Goal: Task Accomplishment & Management: Complete application form

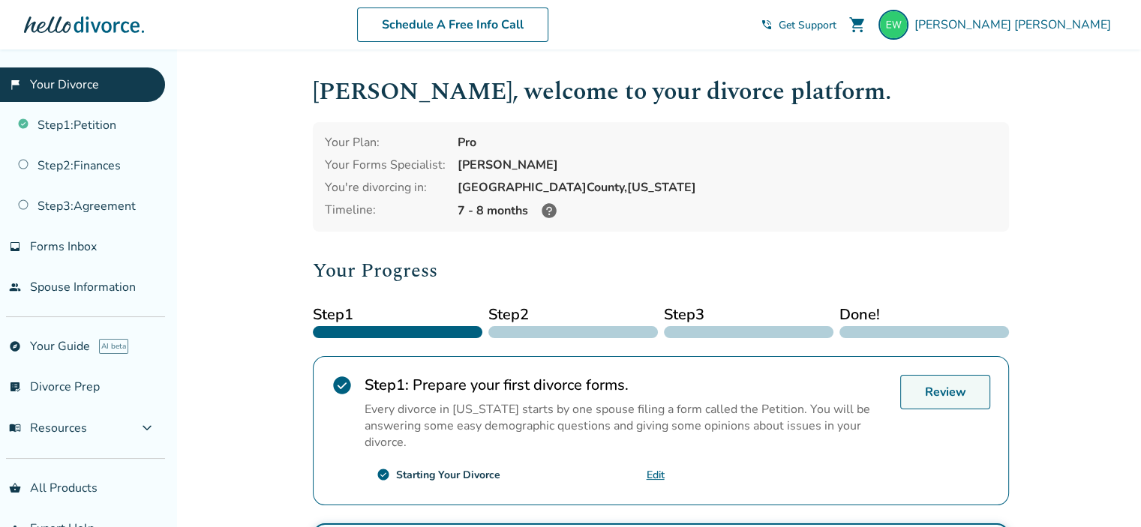
click at [928, 397] on link "Review" at bounding box center [945, 392] width 90 height 34
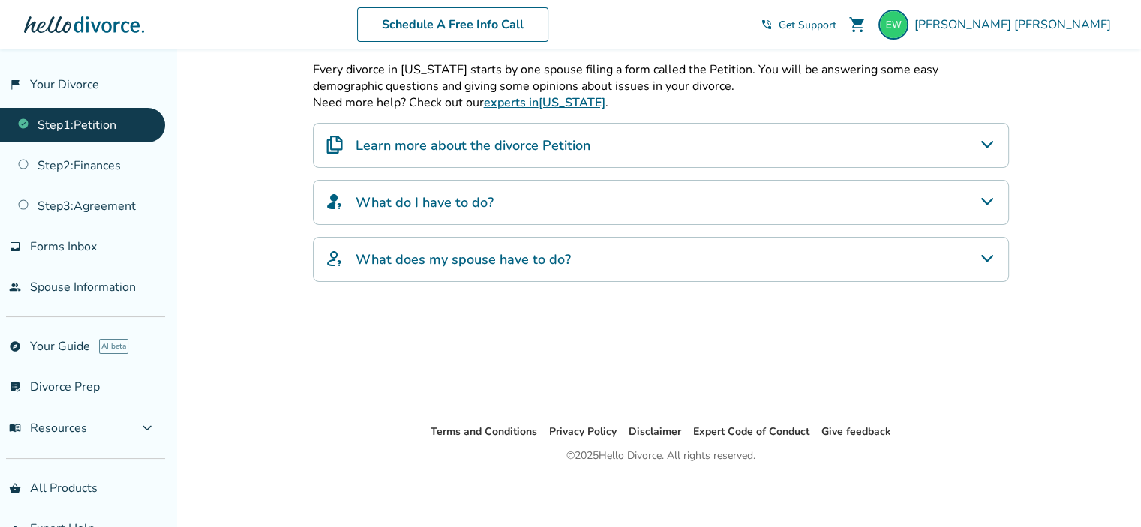
scroll to position [63, 0]
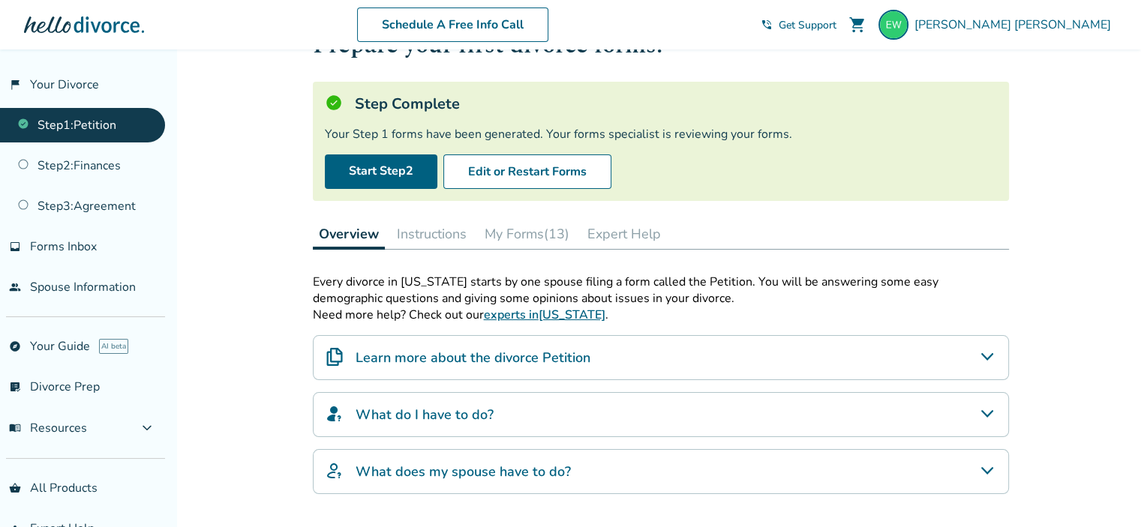
click at [521, 231] on button "My Forms (13)" at bounding box center [526, 234] width 97 height 30
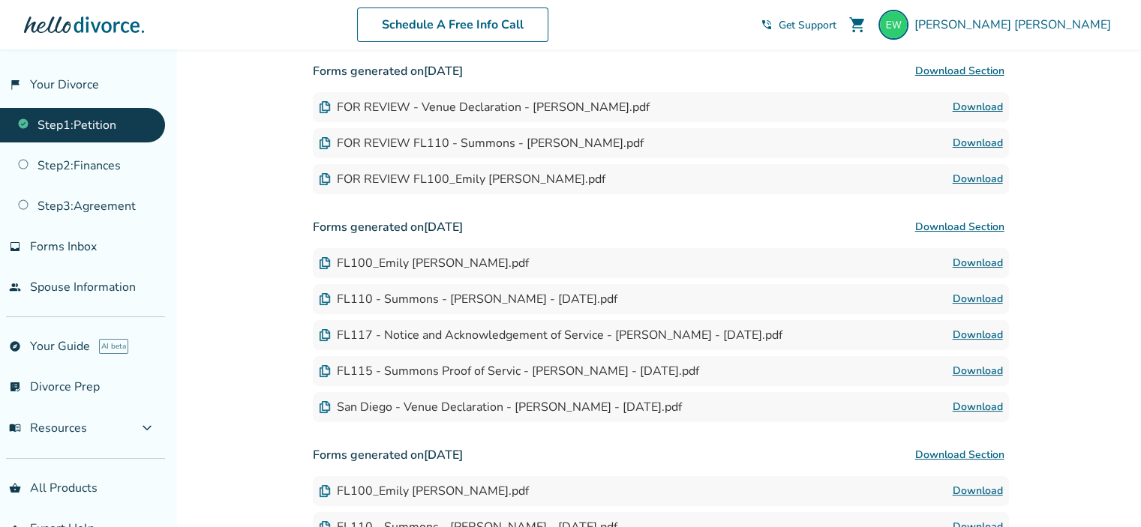
scroll to position [553, 0]
click at [981, 187] on link "Download" at bounding box center [977, 178] width 50 height 18
click at [973, 151] on link "Download" at bounding box center [977, 142] width 50 height 18
click at [978, 379] on link "Download" at bounding box center [977, 370] width 50 height 18
click at [976, 343] on link "Download" at bounding box center [977, 334] width 50 height 18
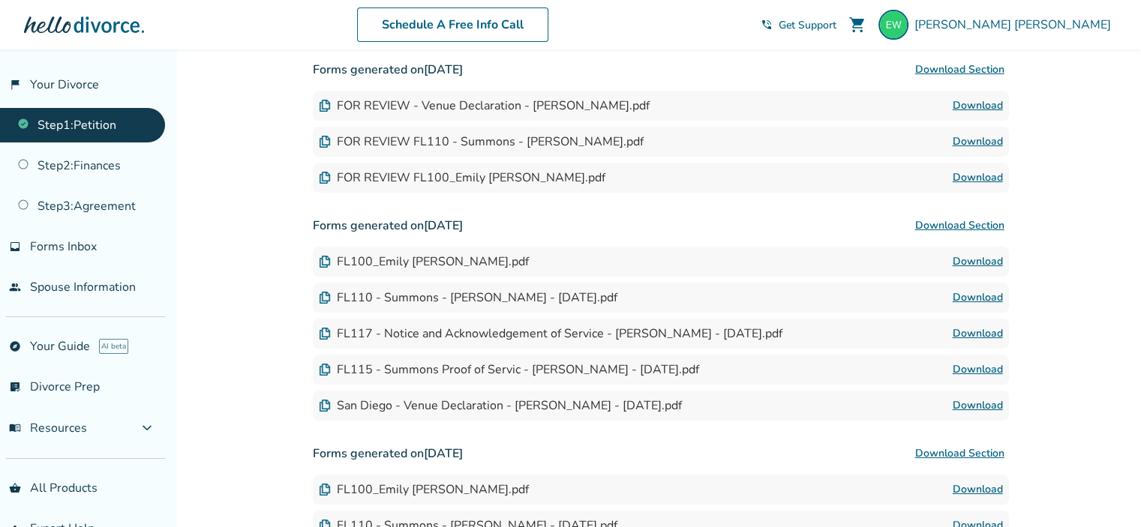
click at [967, 343] on link "Download" at bounding box center [977, 334] width 50 height 18
click at [994, 343] on link "Download" at bounding box center [977, 334] width 50 height 18
click at [969, 115] on link "Download" at bounding box center [977, 106] width 50 height 18
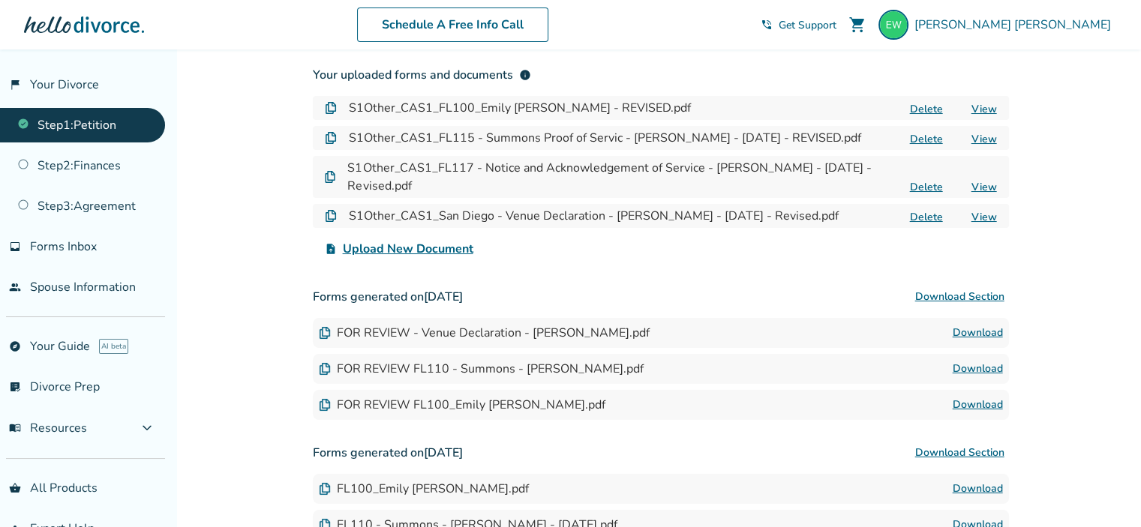
scroll to position [319, 0]
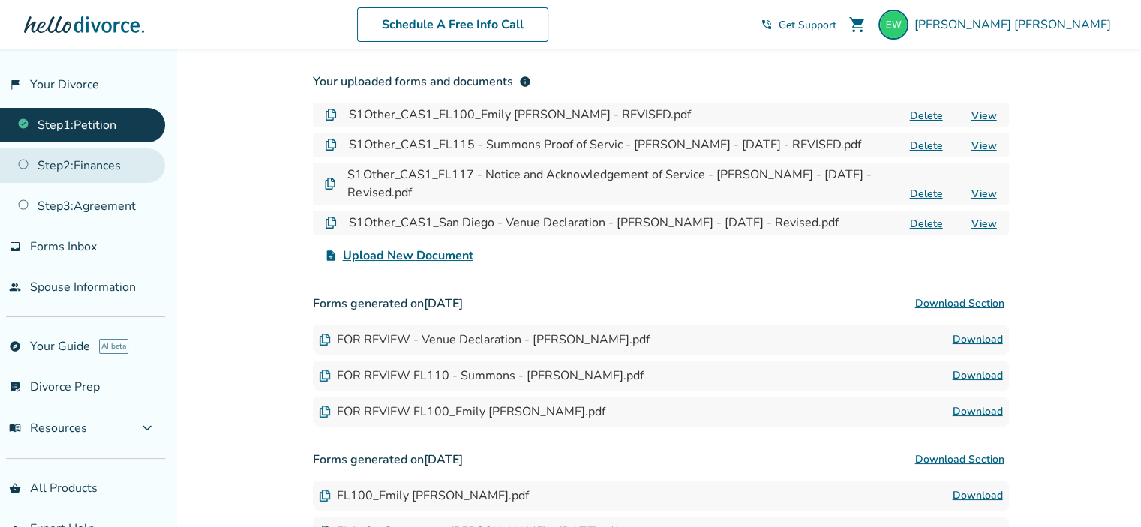
click at [100, 162] on link "Step 2 : Finances" at bounding box center [82, 165] width 165 height 34
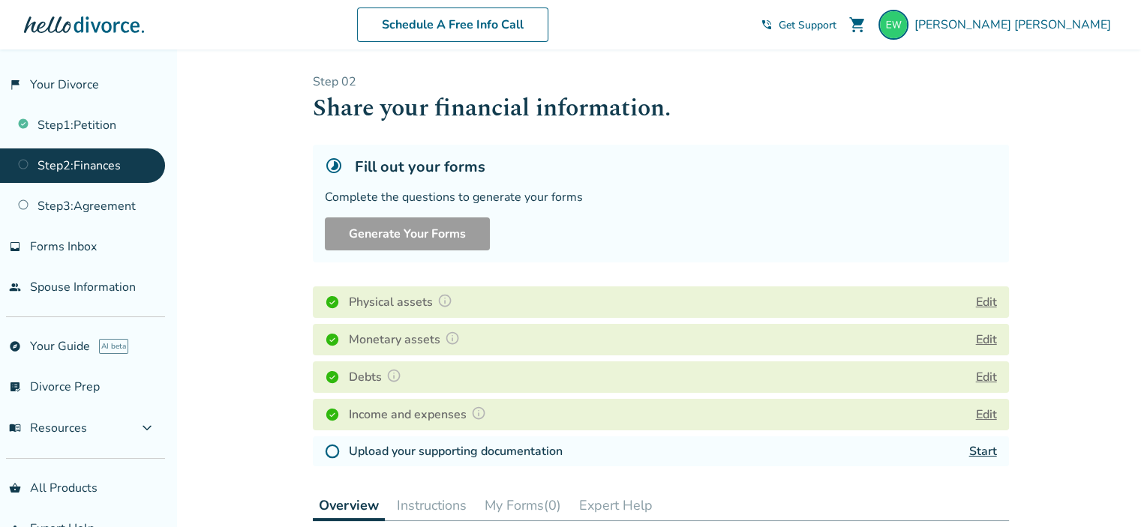
click at [987, 299] on button "Edit" at bounding box center [986, 302] width 21 height 18
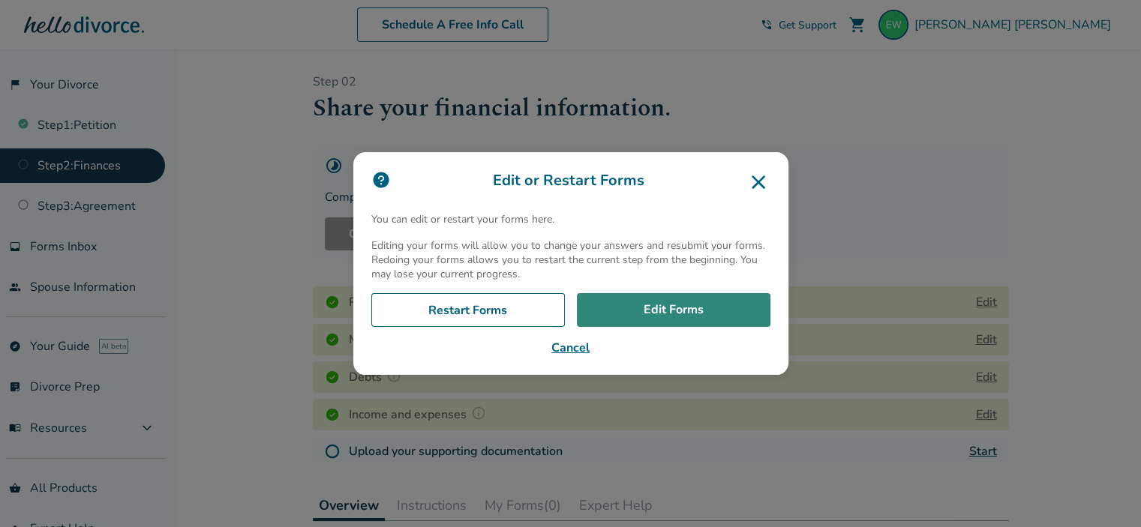
click at [654, 310] on link "Edit Forms" at bounding box center [673, 310] width 193 height 34
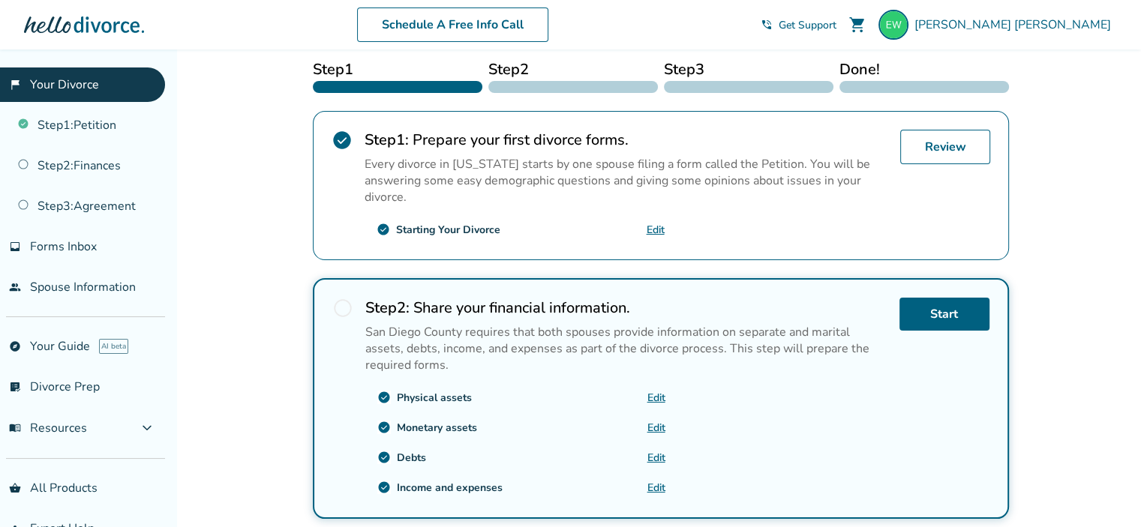
scroll to position [250, 0]
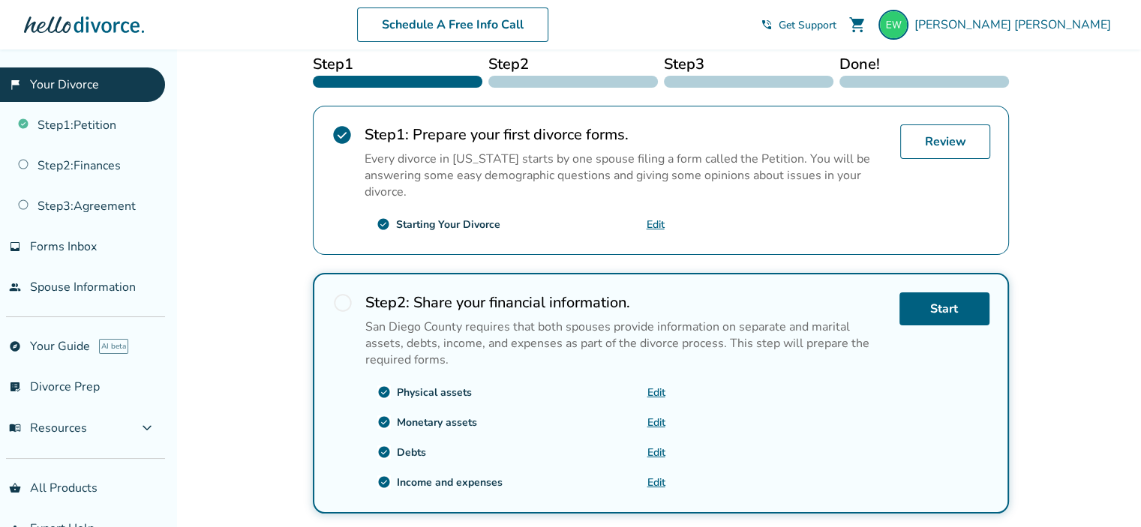
click at [656, 415] on link "Edit" at bounding box center [656, 422] width 18 height 14
click at [657, 415] on link "Edit" at bounding box center [656, 422] width 18 height 14
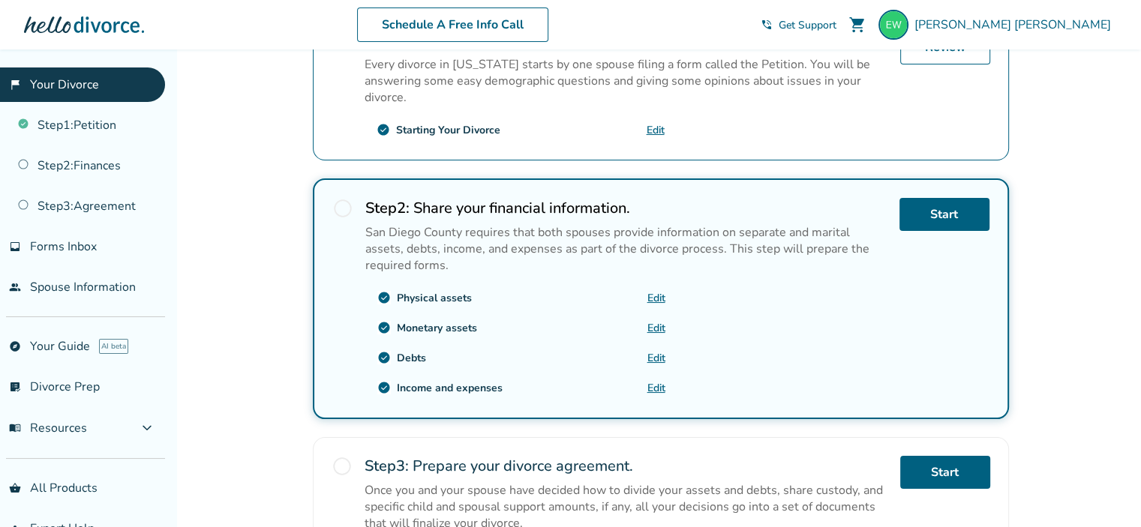
scroll to position [349, 0]
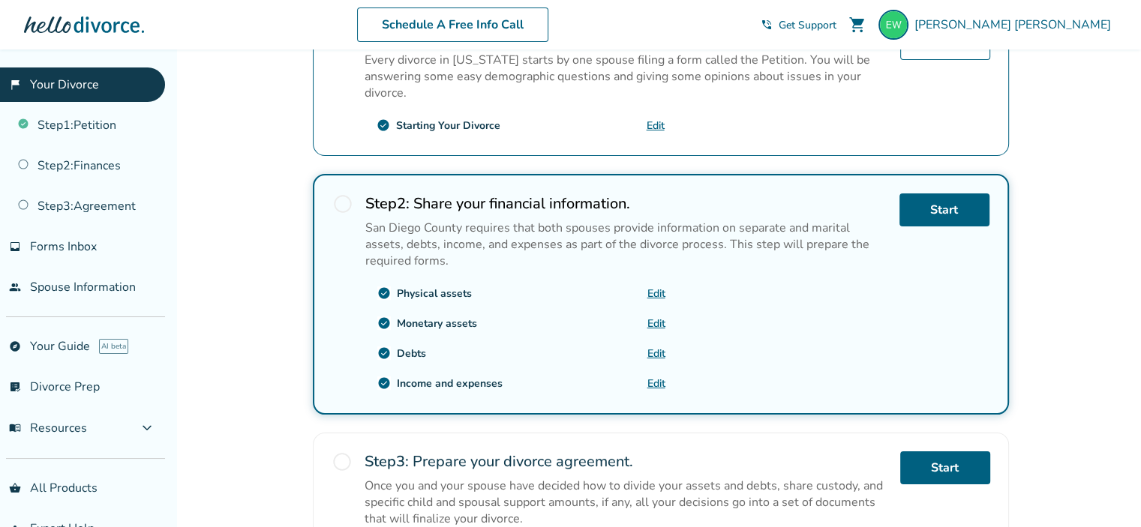
click at [650, 347] on link "Edit" at bounding box center [656, 353] width 18 height 14
click at [658, 349] on link "Edit" at bounding box center [656, 353] width 18 height 14
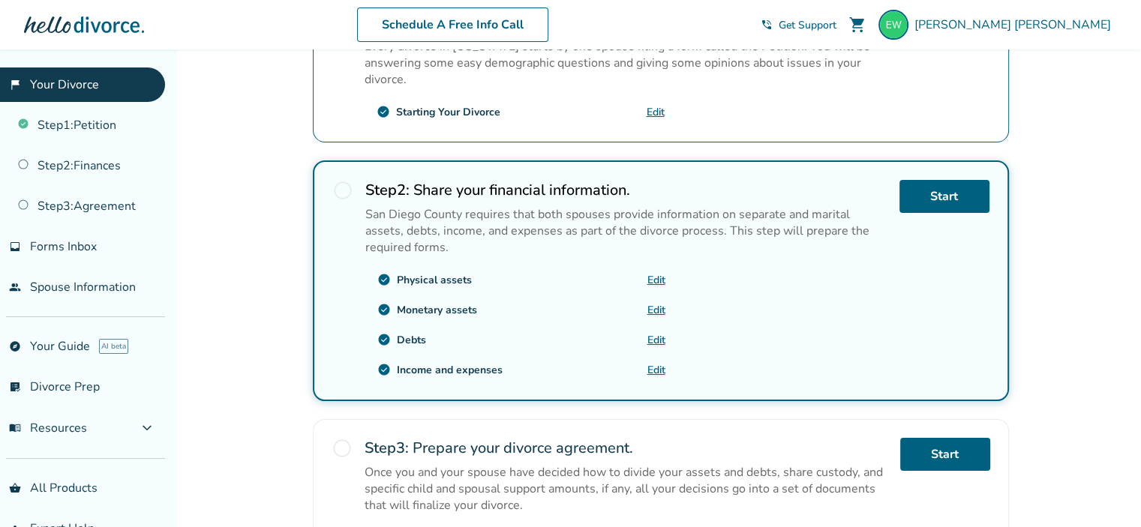
click at [657, 337] on link "Edit" at bounding box center [656, 340] width 18 height 14
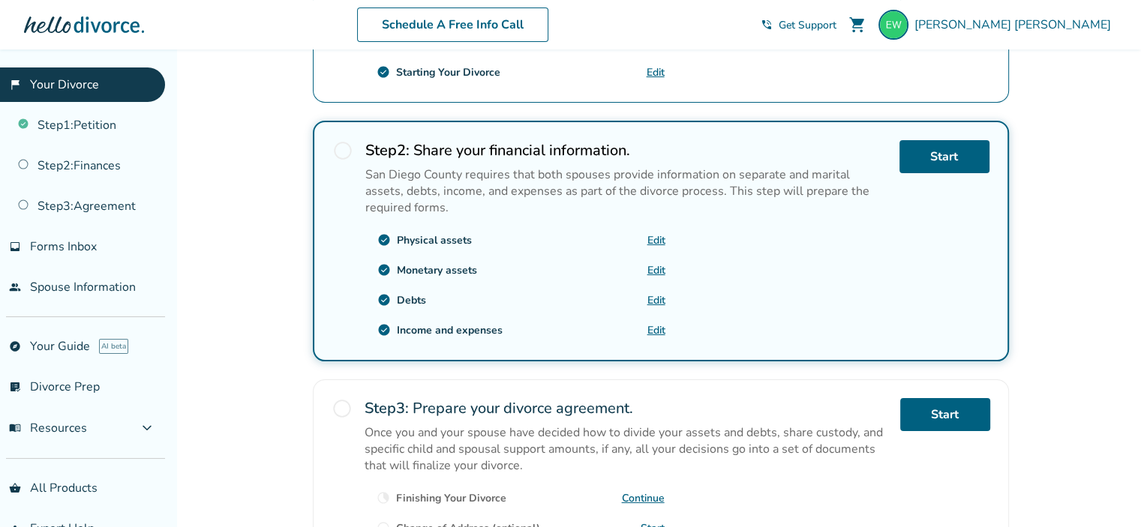
scroll to position [405, 0]
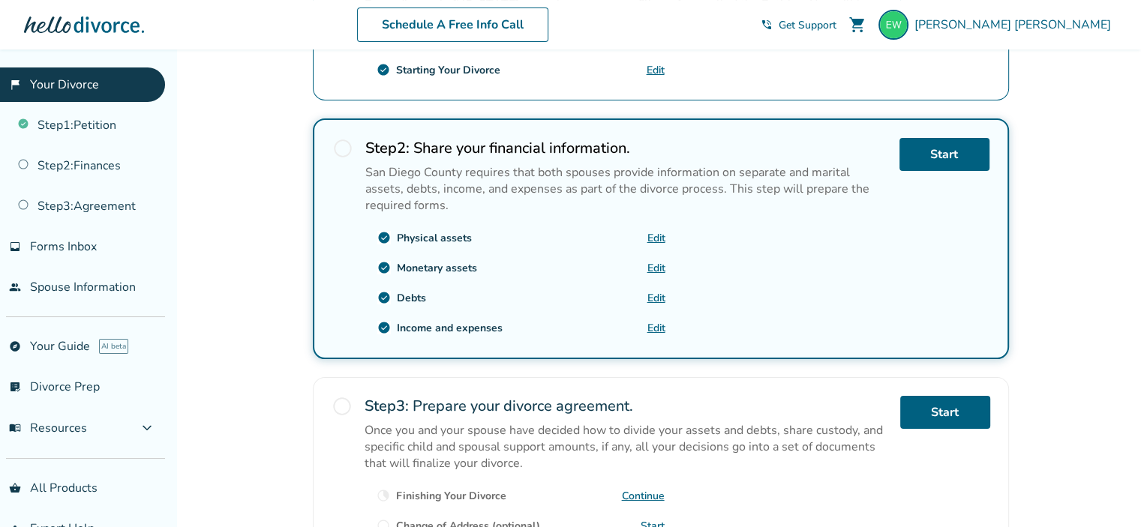
click at [660, 322] on link "Edit" at bounding box center [656, 328] width 18 height 14
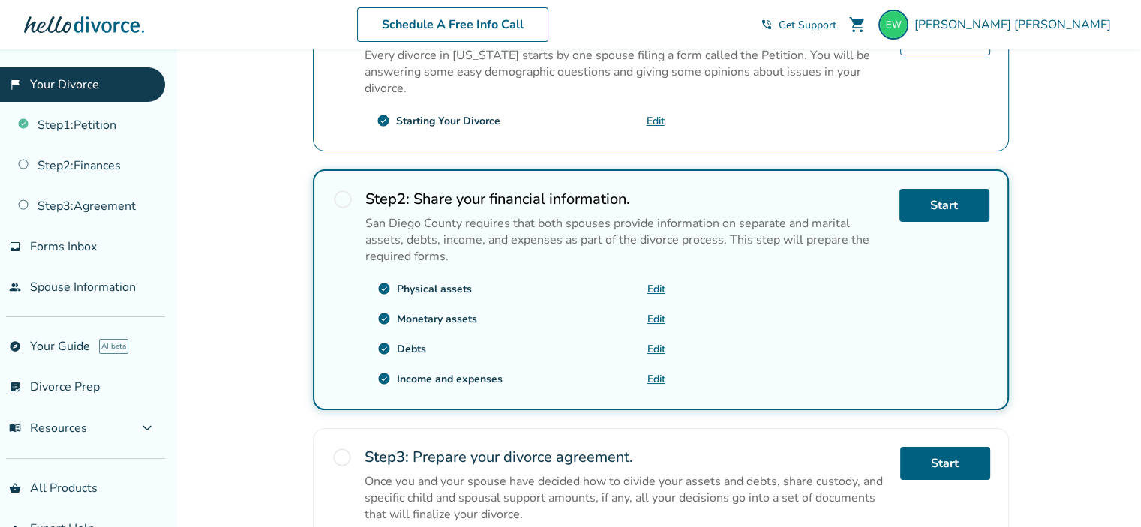
scroll to position [363, 0]
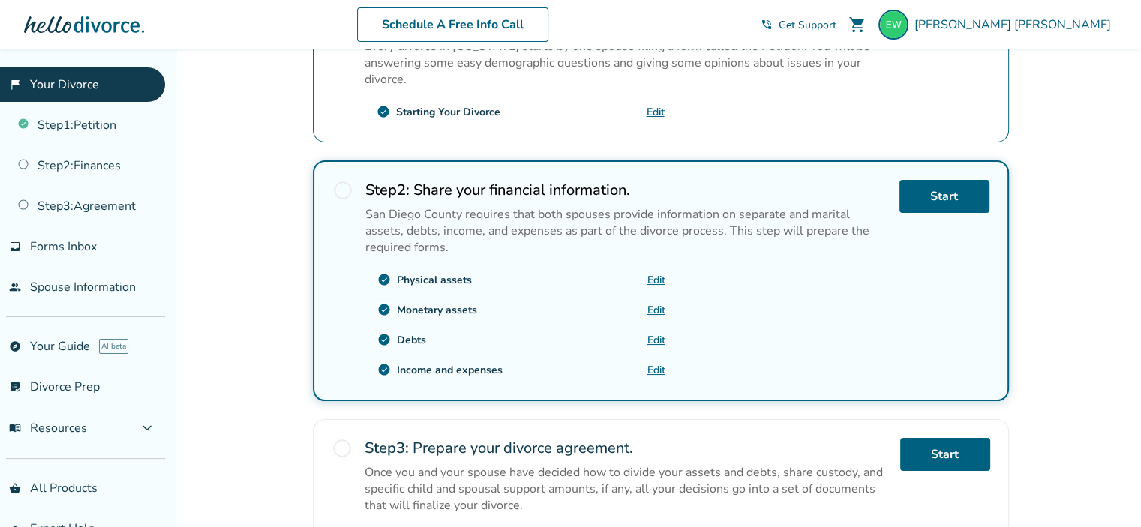
click at [658, 367] on link "Edit" at bounding box center [656, 370] width 18 height 14
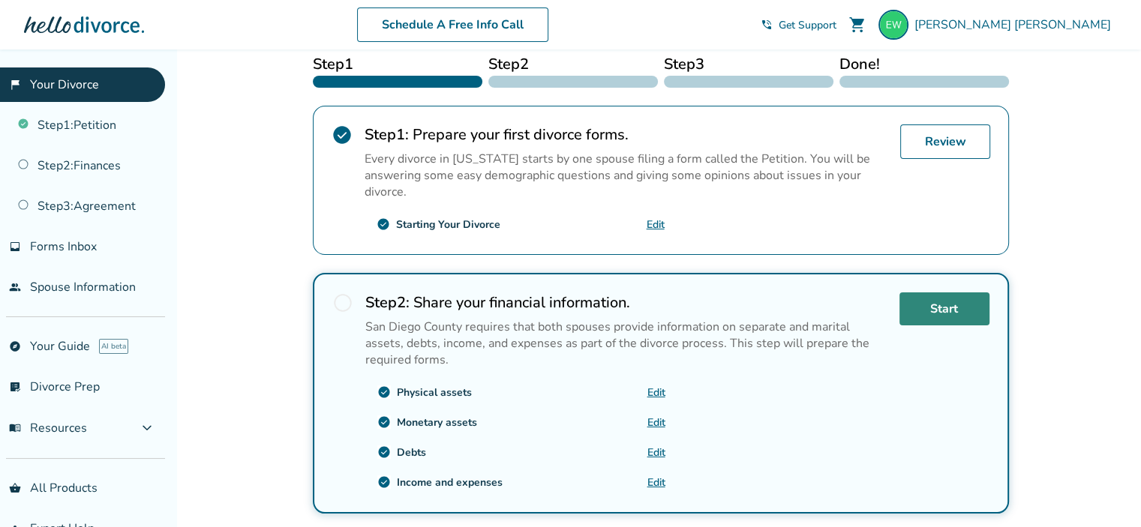
click at [939, 312] on link "Start" at bounding box center [944, 308] width 90 height 33
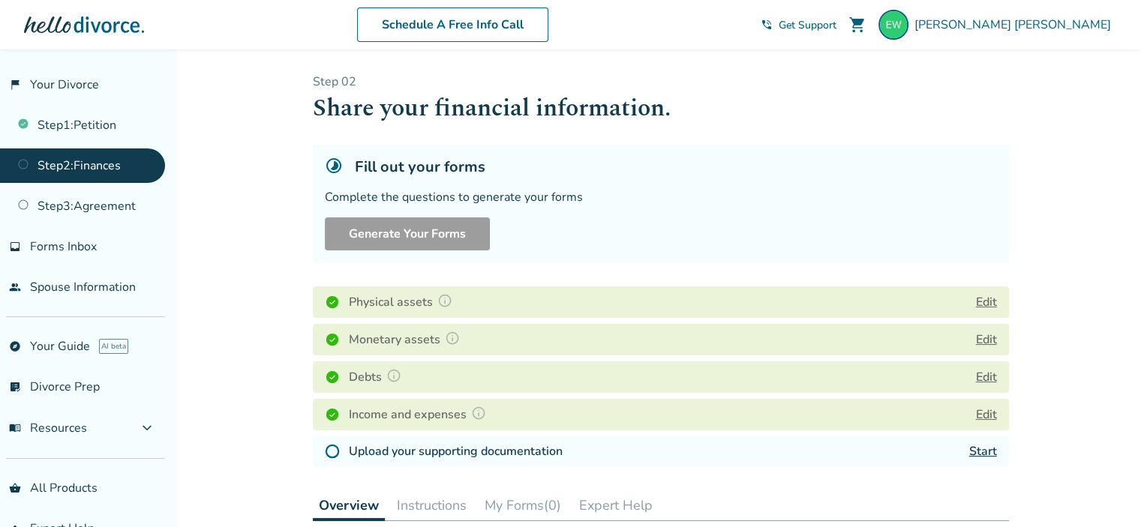
click at [986, 448] on link "Start" at bounding box center [983, 451] width 28 height 16
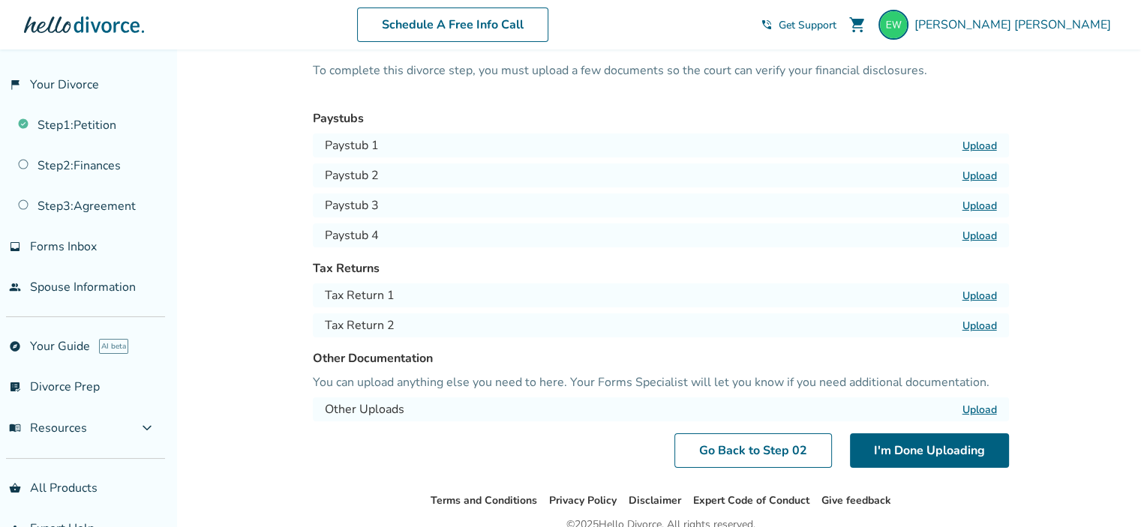
scroll to position [77, 0]
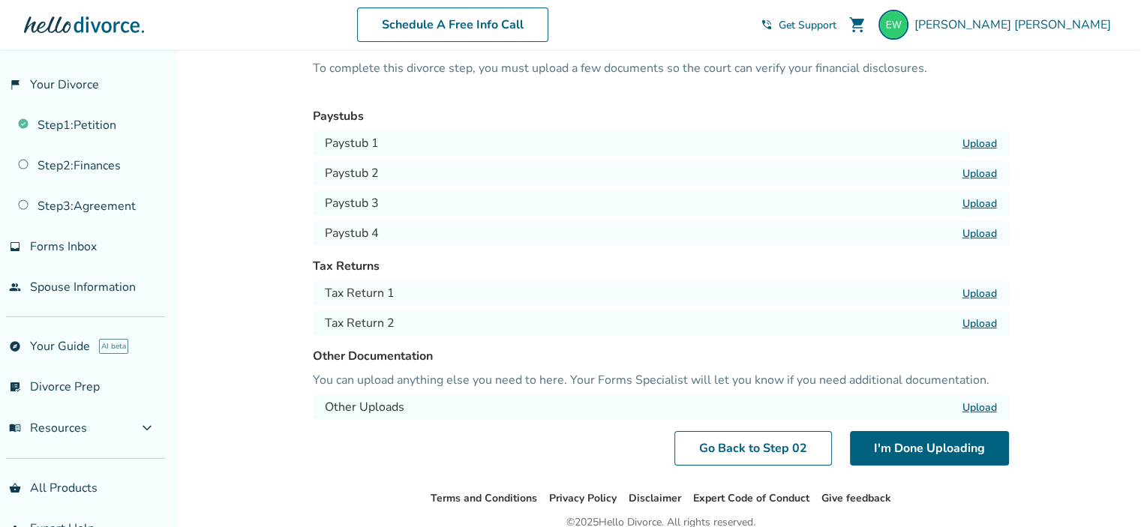
click at [979, 294] on label "Upload" at bounding box center [979, 293] width 34 height 14
click at [0, 0] on input "Upload" at bounding box center [0, 0] width 0 height 0
click at [973, 325] on label "Upload" at bounding box center [979, 323] width 34 height 14
click at [0, 0] on input "Upload" at bounding box center [0, 0] width 0 height 0
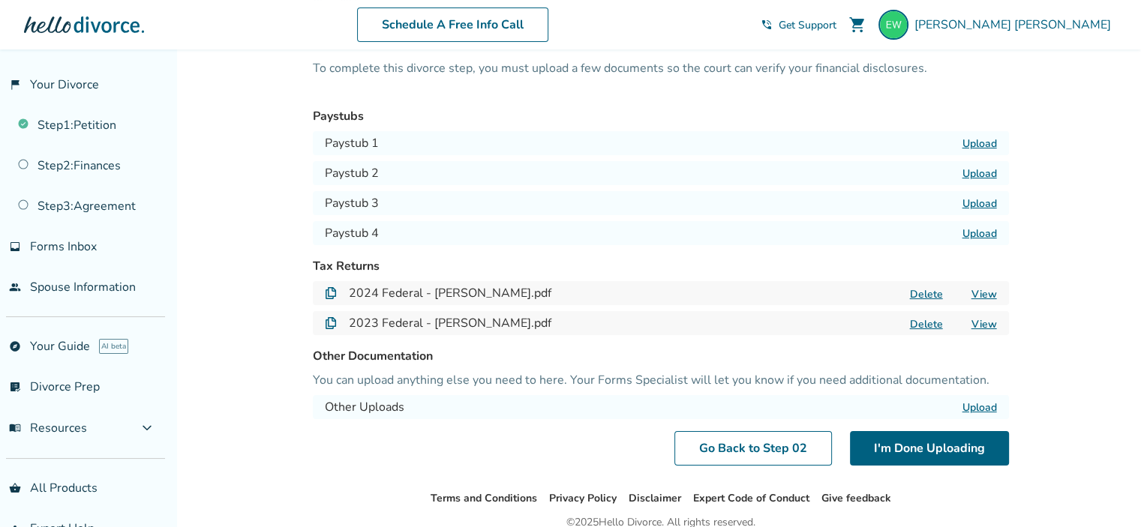
click at [967, 407] on label "Upload" at bounding box center [979, 407] width 34 height 14
click at [0, 0] on input "Upload" at bounding box center [0, 0] width 0 height 0
click at [982, 406] on label "Upload" at bounding box center [979, 407] width 34 height 14
click at [0, 0] on input "Upload" at bounding box center [0, 0] width 0 height 0
click at [921, 295] on button "Delete" at bounding box center [926, 294] width 42 height 16
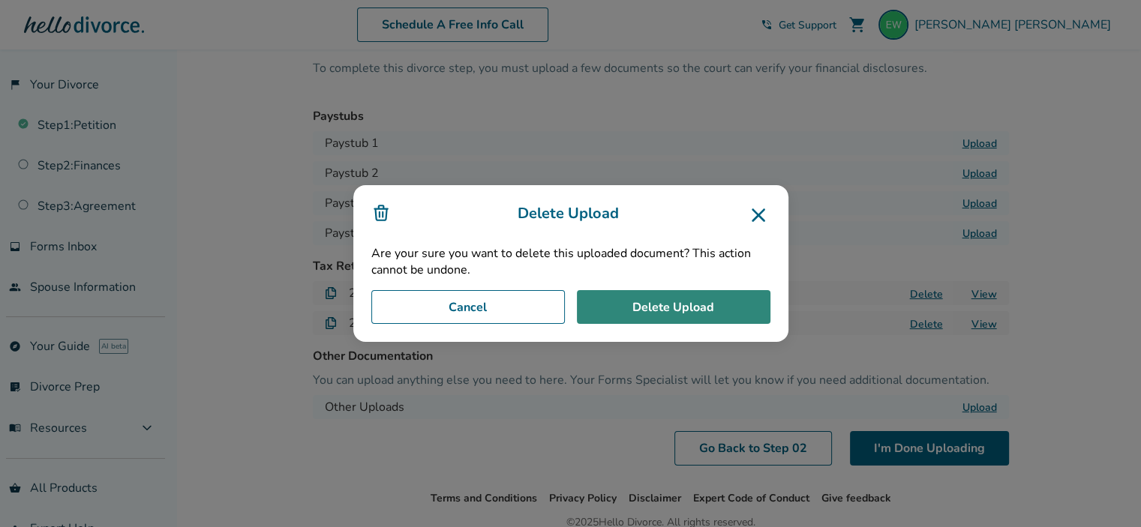
click at [725, 297] on button "Delete Upload" at bounding box center [673, 307] width 193 height 34
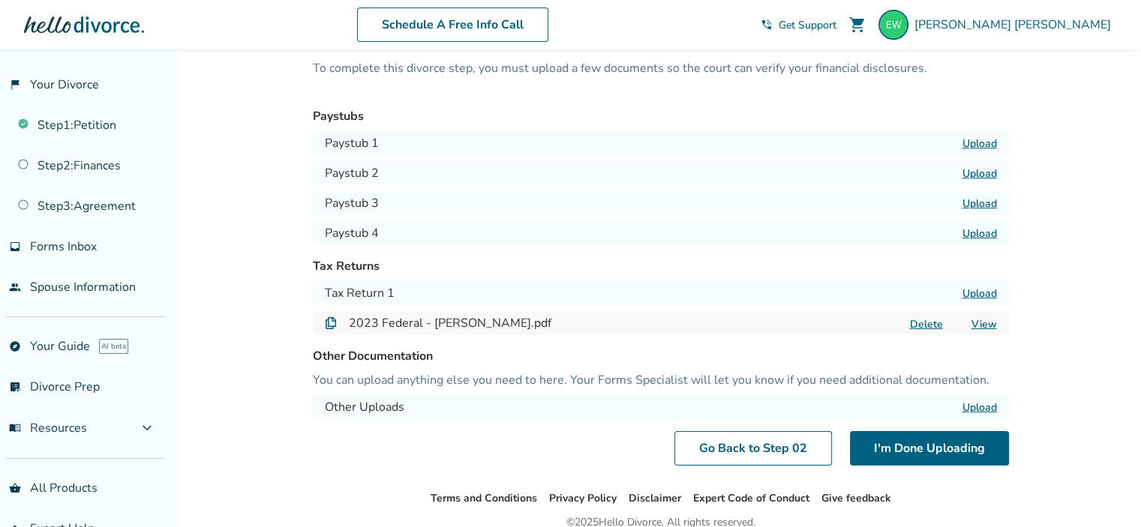
click at [916, 321] on button "Delete" at bounding box center [926, 324] width 42 height 16
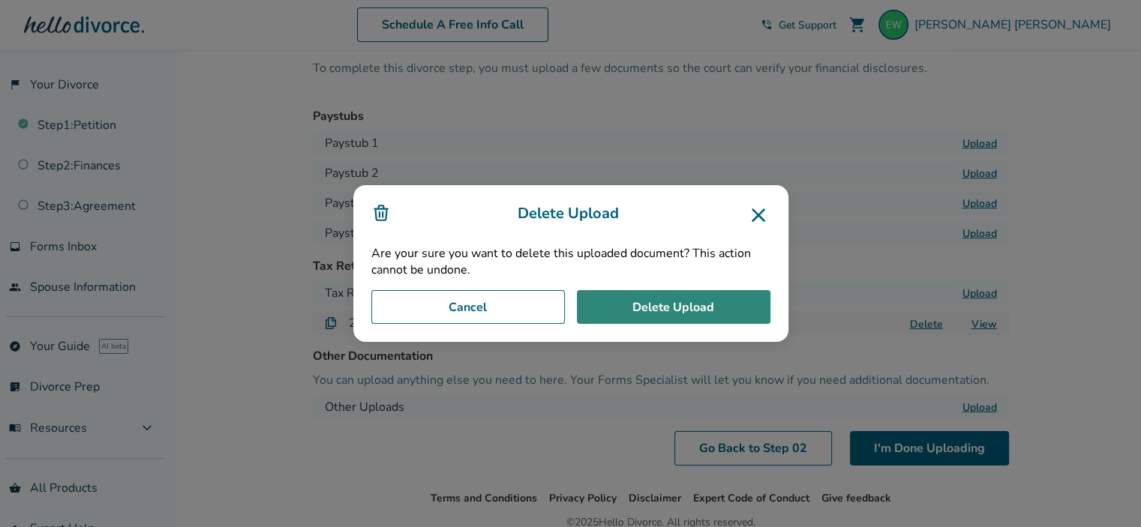
click at [670, 308] on button "Delete Upload" at bounding box center [673, 307] width 193 height 34
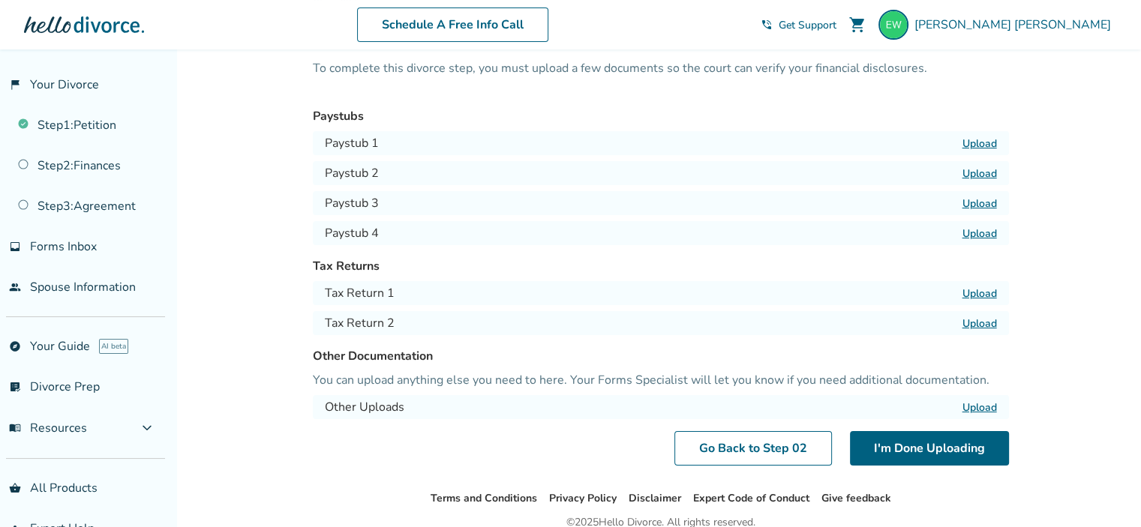
click at [1072, 341] on div "Added to cart Step 0 2 / Uploads Your supporting documentation To complete this…" at bounding box center [570, 283] width 1141 height 622
click at [985, 290] on label "Upload" at bounding box center [979, 293] width 34 height 14
click at [0, 0] on input "Upload" at bounding box center [0, 0] width 0 height 0
click at [979, 326] on label "Upload" at bounding box center [979, 323] width 34 height 14
click at [0, 0] on input "Upload" at bounding box center [0, 0] width 0 height 0
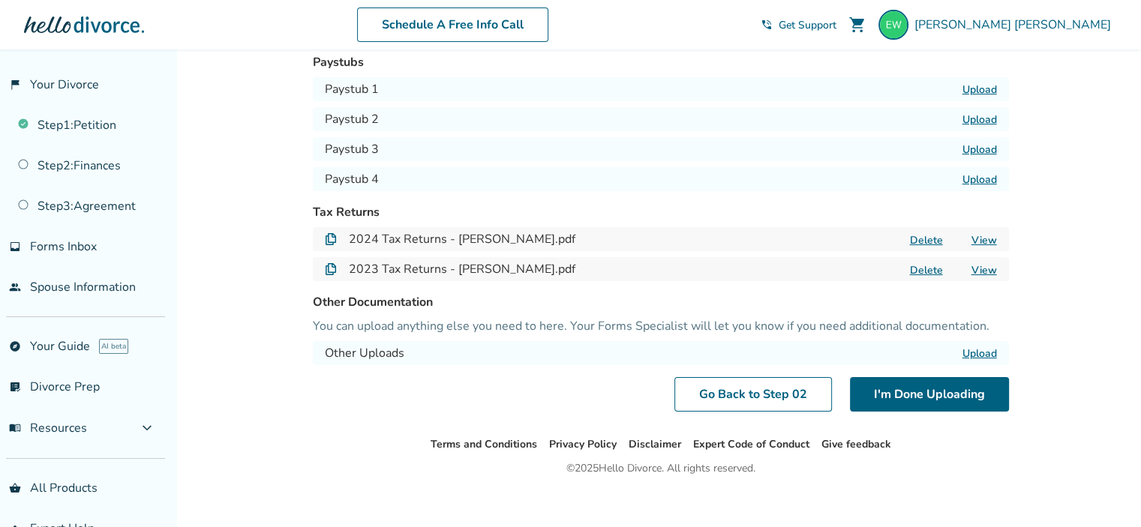
scroll to position [144, 0]
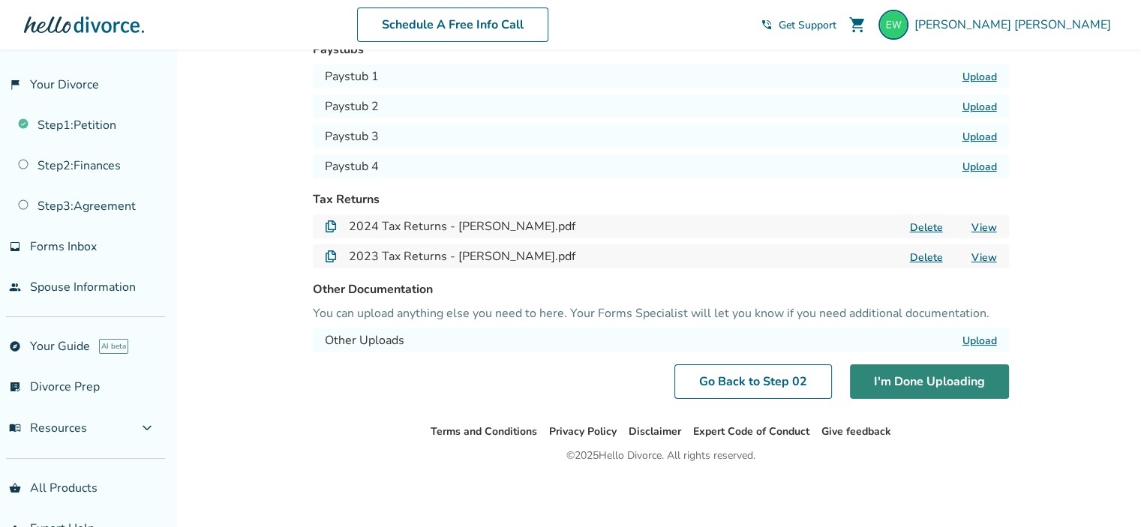
click at [929, 382] on button "I'm Done Uploading" at bounding box center [929, 381] width 159 height 34
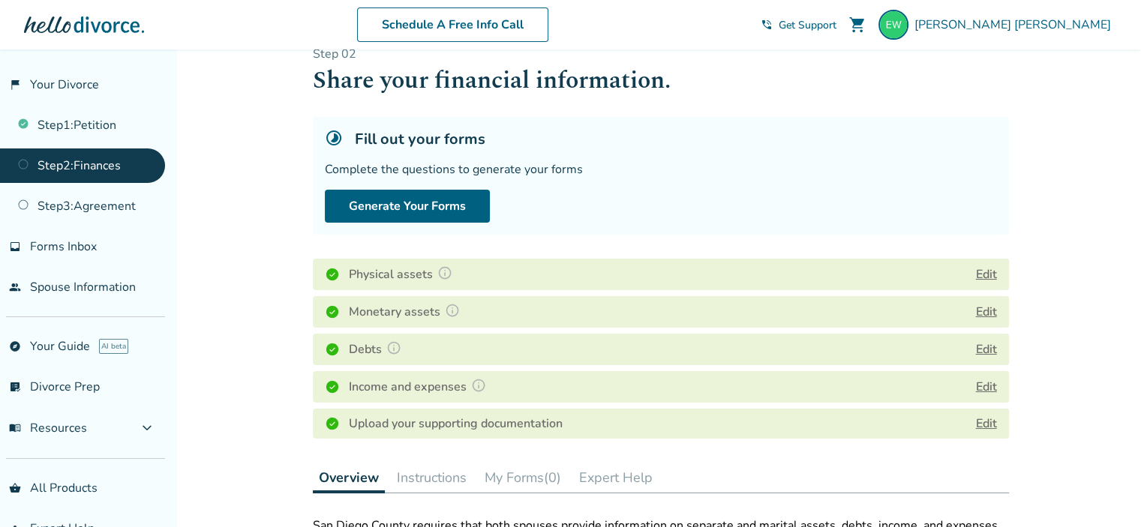
scroll to position [27, 0]
click at [365, 211] on button "Generate Your Forms" at bounding box center [407, 206] width 165 height 33
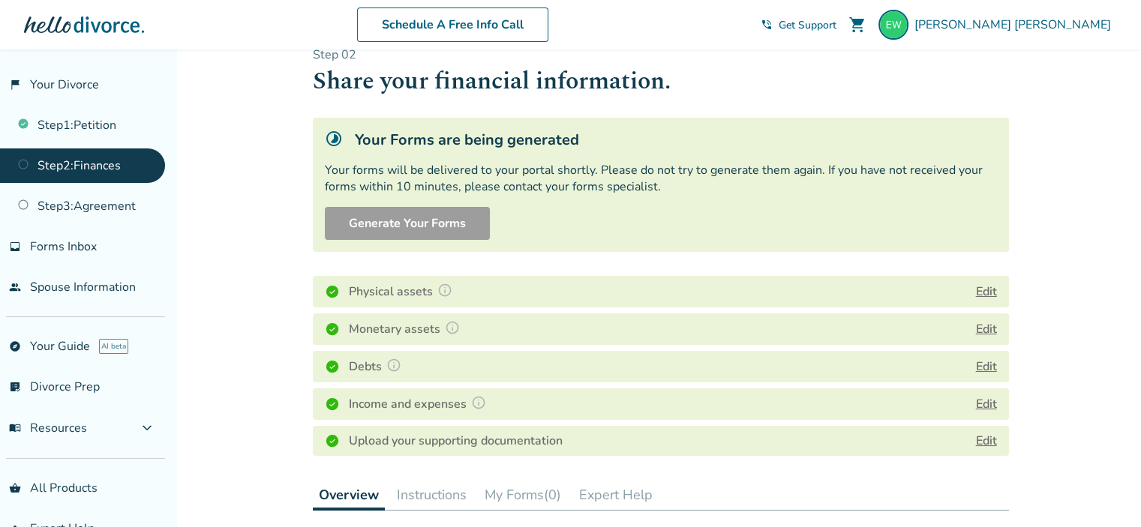
scroll to position [0, 0]
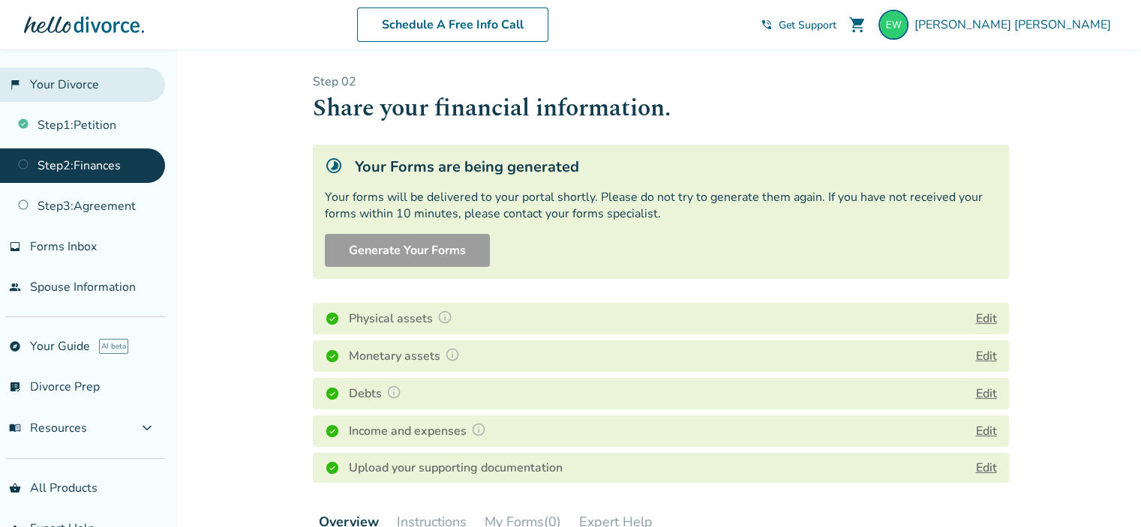
click at [78, 88] on link "flag_2 Your Divorce" at bounding box center [82, 84] width 165 height 34
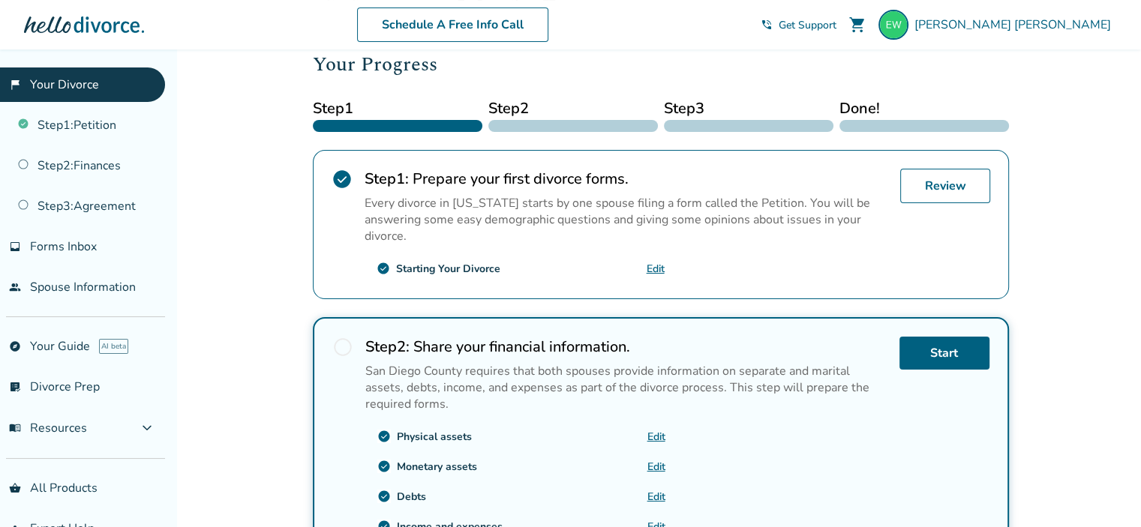
scroll to position [214, 0]
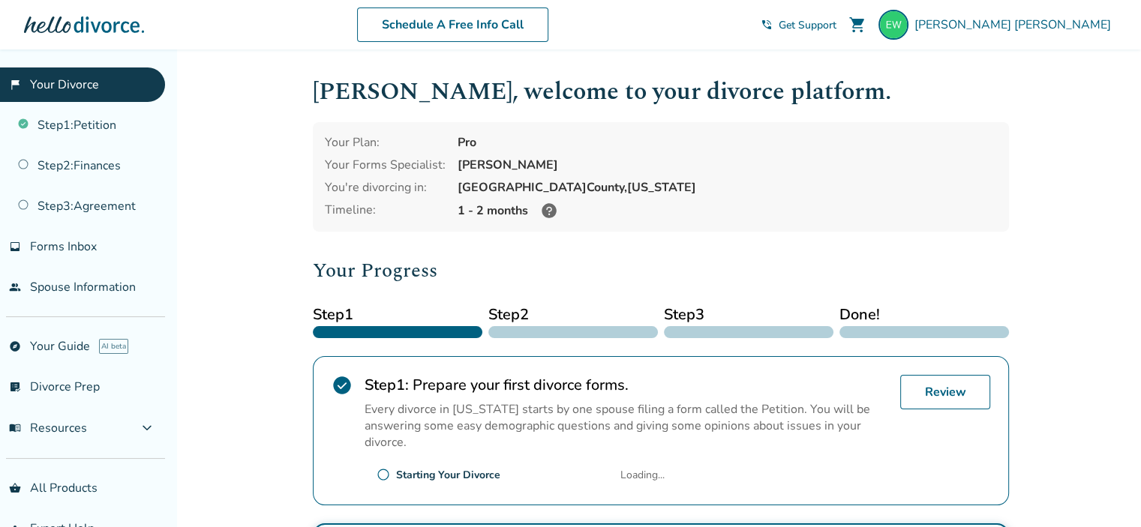
scroll to position [214, 0]
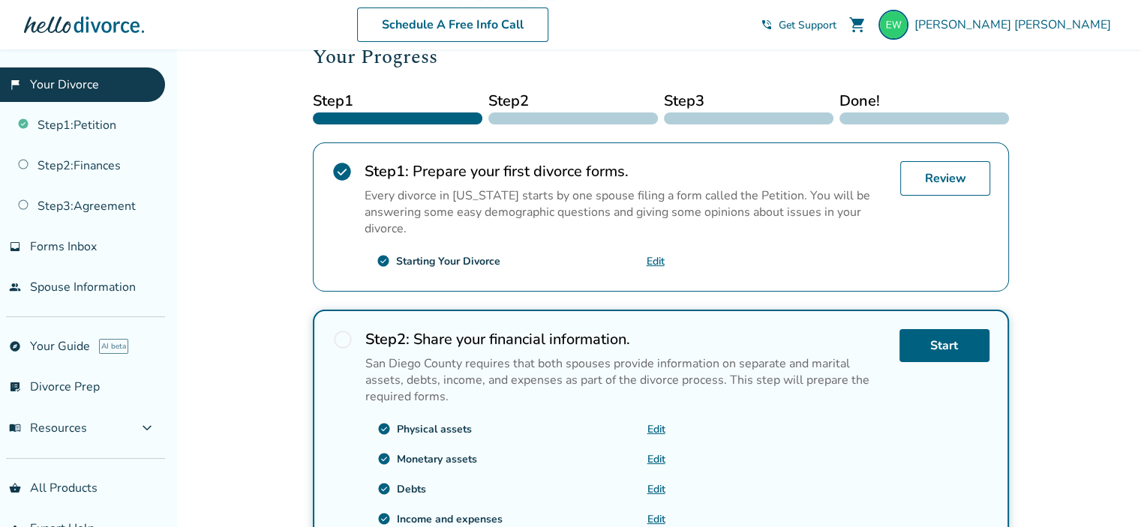
click at [67, 85] on link "flag_2 Your Divorce" at bounding box center [82, 84] width 165 height 34
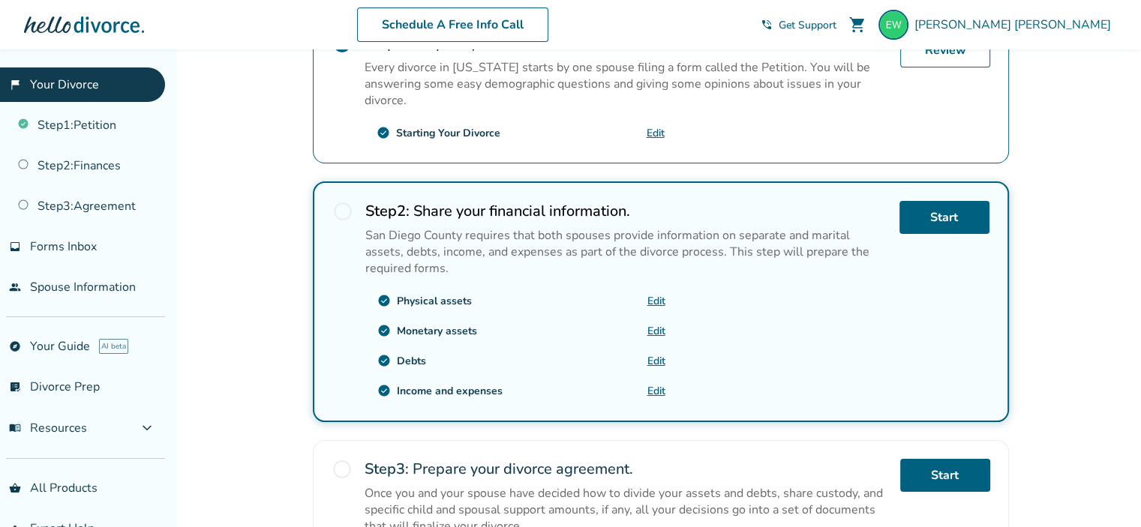
scroll to position [344, 0]
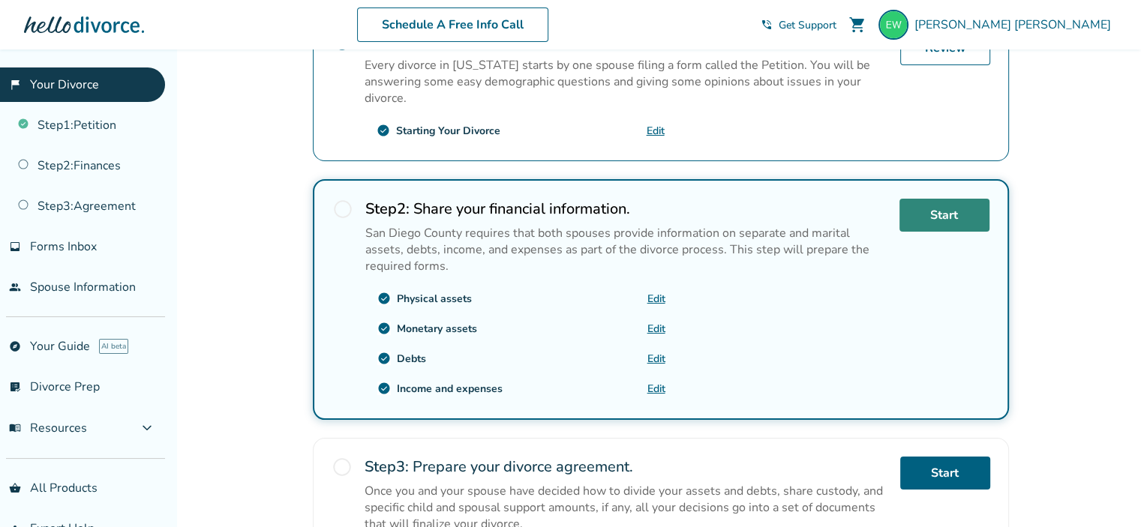
click at [939, 212] on link "Start" at bounding box center [944, 215] width 90 height 33
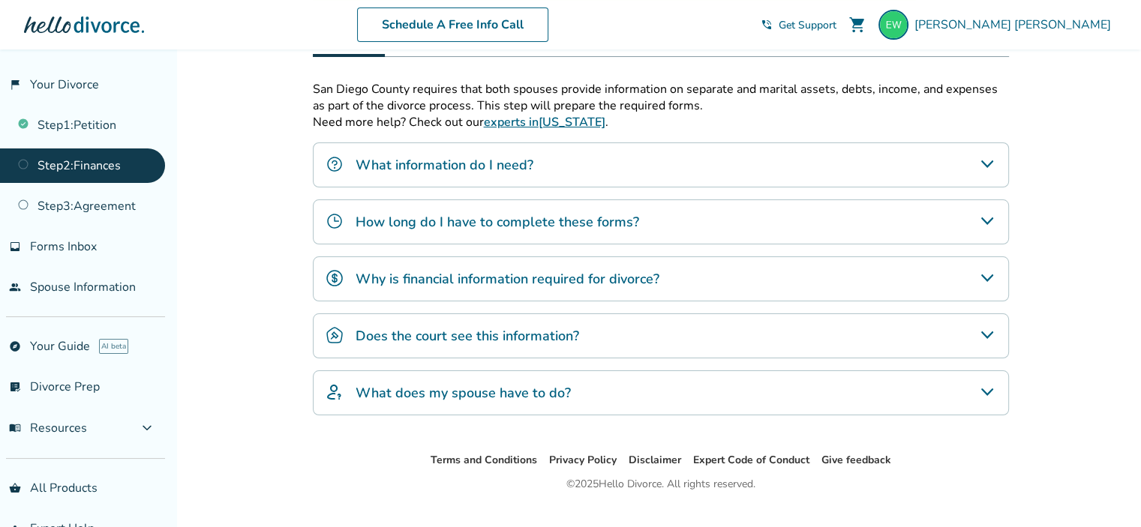
scroll to position [470, 0]
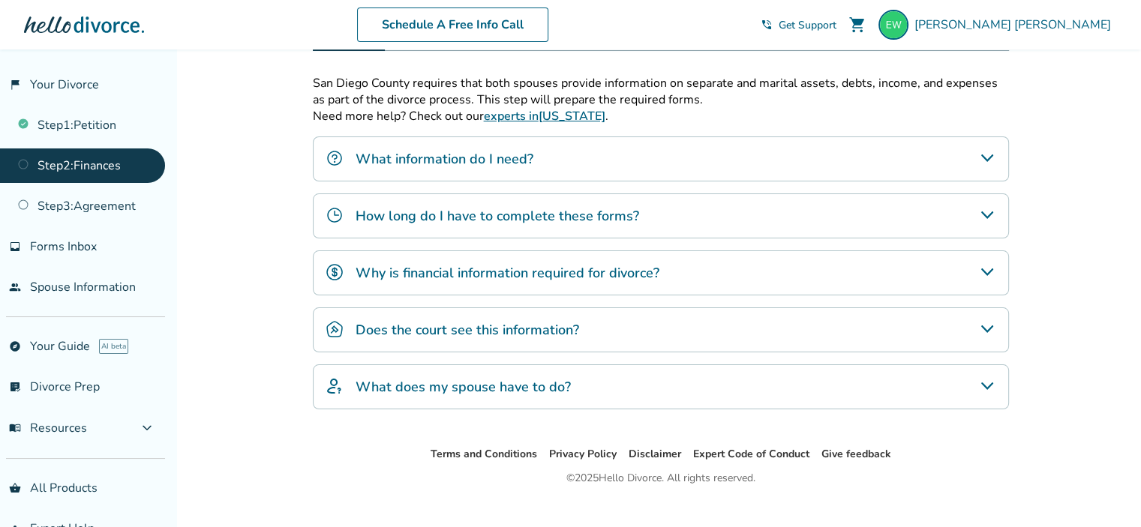
click at [990, 214] on icon "How long do I have to complete these forms?" at bounding box center [987, 215] width 18 height 18
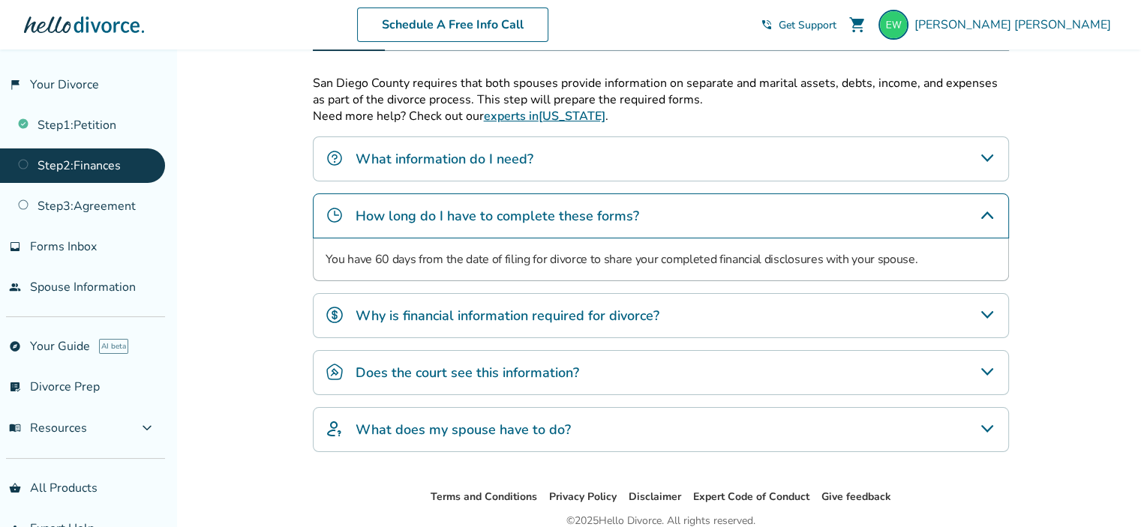
click at [990, 214] on icon "How long do I have to complete these forms?" at bounding box center [987, 214] width 12 height 7
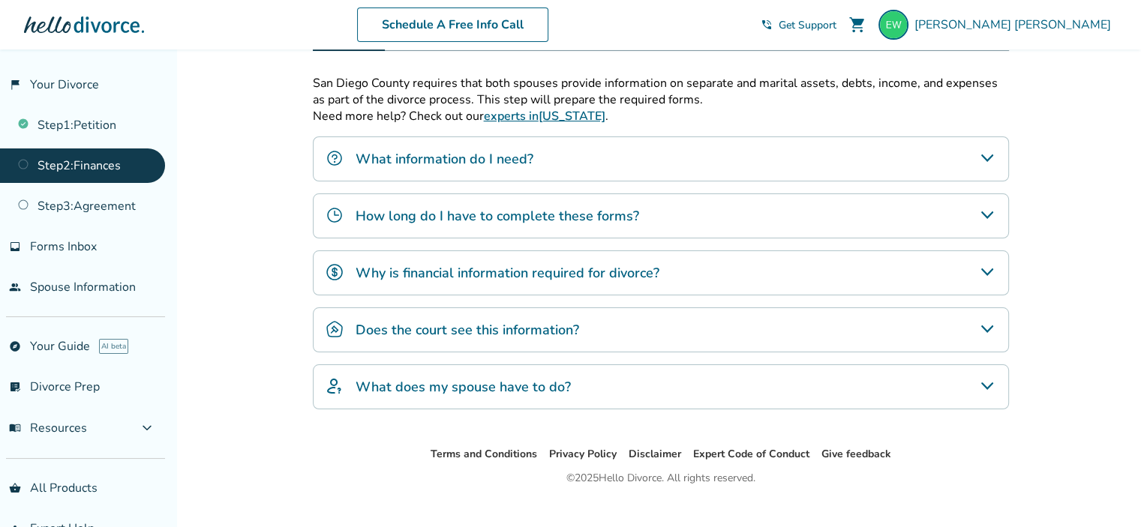
click at [990, 324] on icon "Does the court see this information?" at bounding box center [987, 329] width 18 height 18
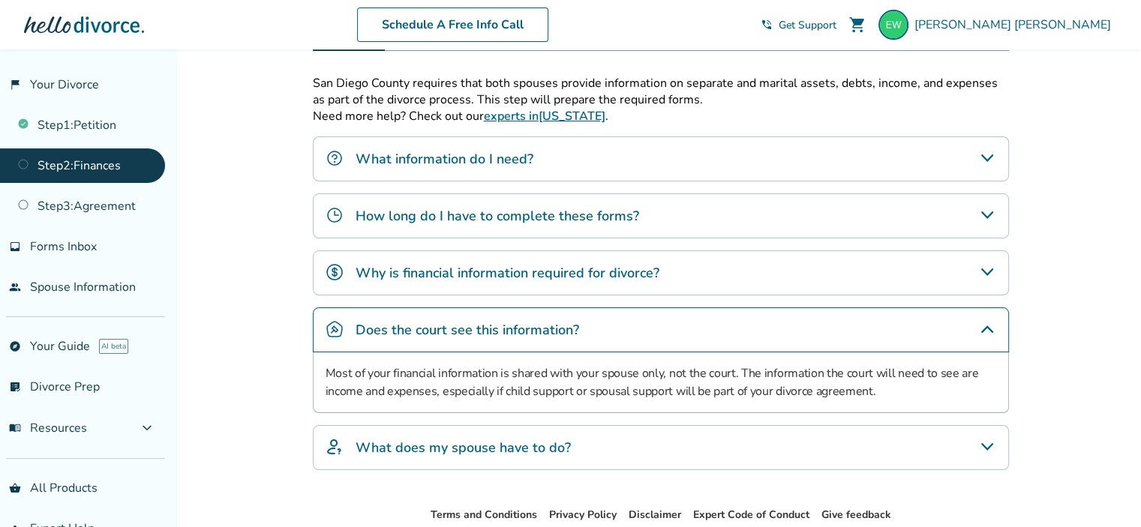
click at [990, 324] on icon "Does the court see this information?" at bounding box center [987, 329] width 18 height 18
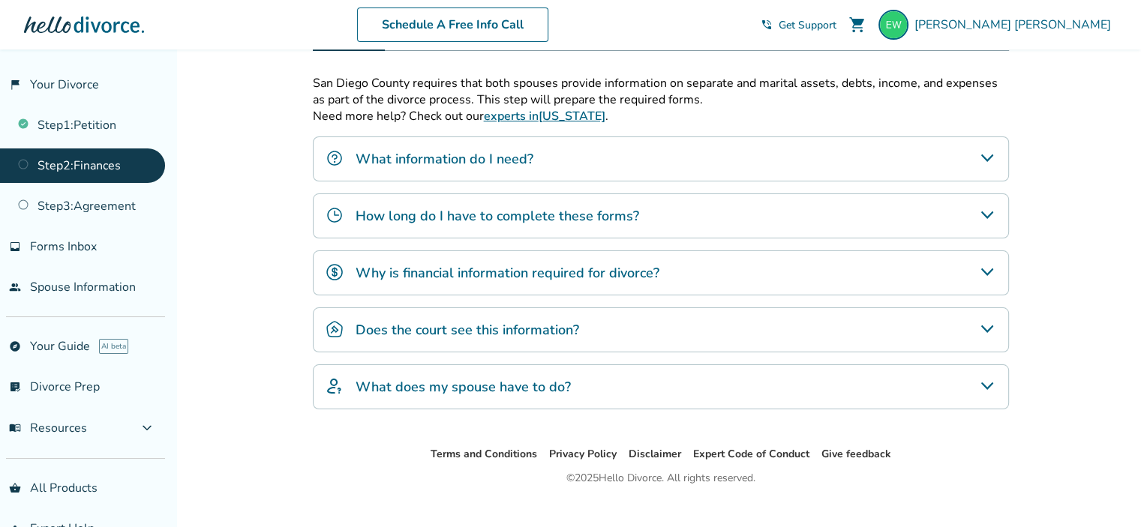
click at [988, 386] on icon "What does my spouse have to do?" at bounding box center [987, 386] width 18 height 18
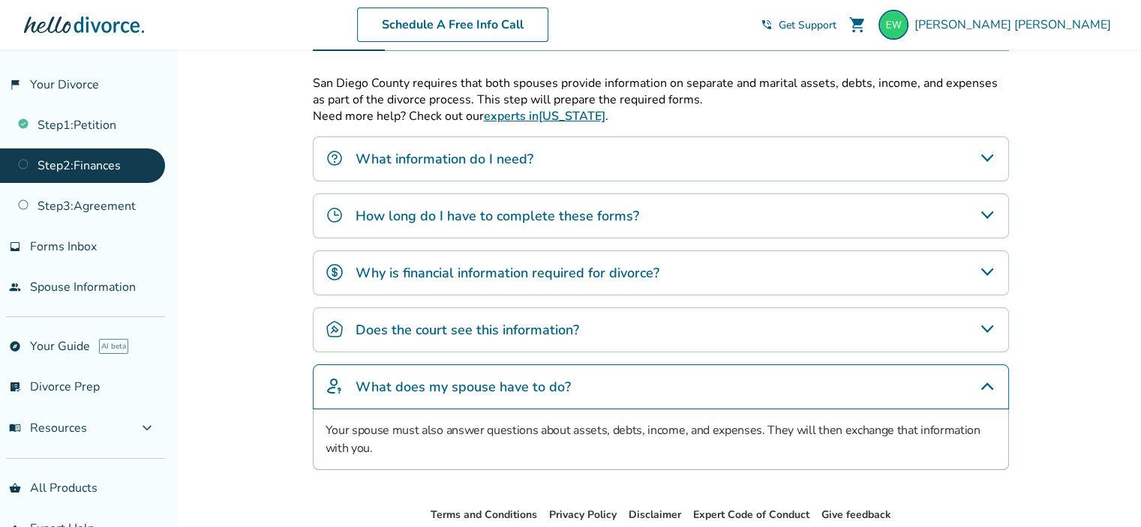
click at [988, 386] on icon "What does my spouse have to do?" at bounding box center [987, 386] width 18 height 18
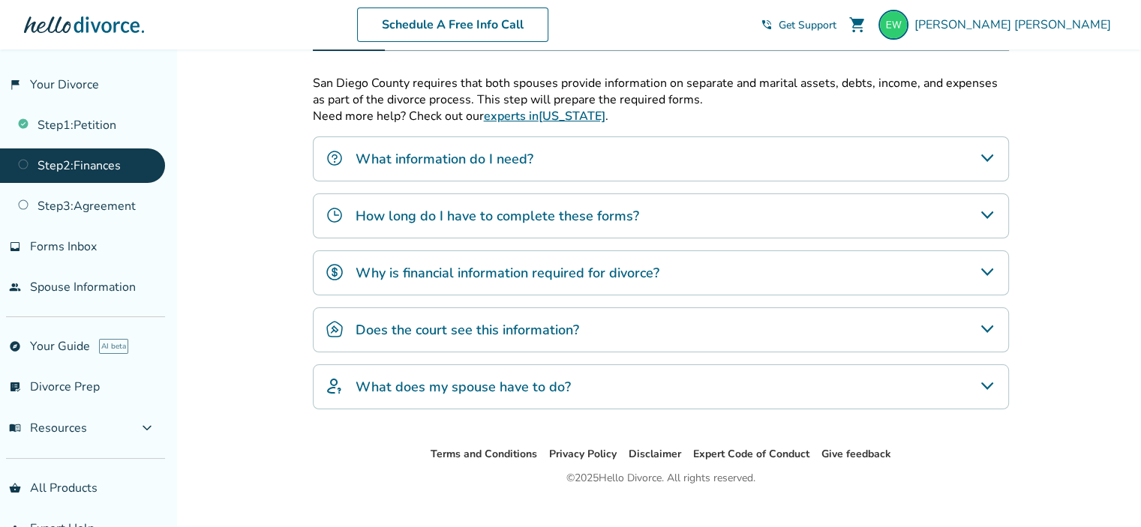
click at [990, 268] on icon "Why is financial information required for divorce?" at bounding box center [986, 271] width 12 height 7
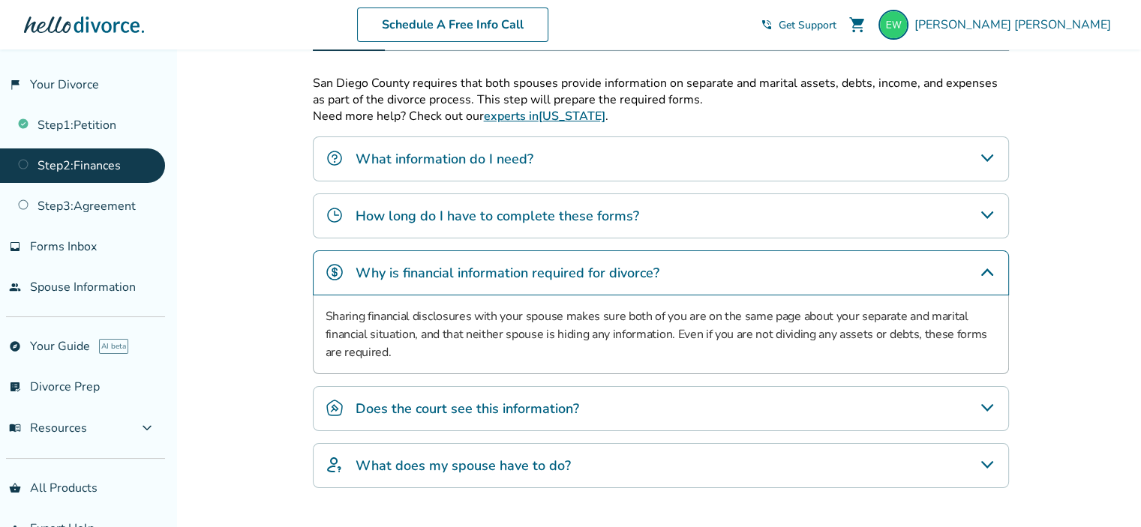
click at [990, 267] on icon "Why is financial information required for divorce?" at bounding box center [987, 272] width 18 height 18
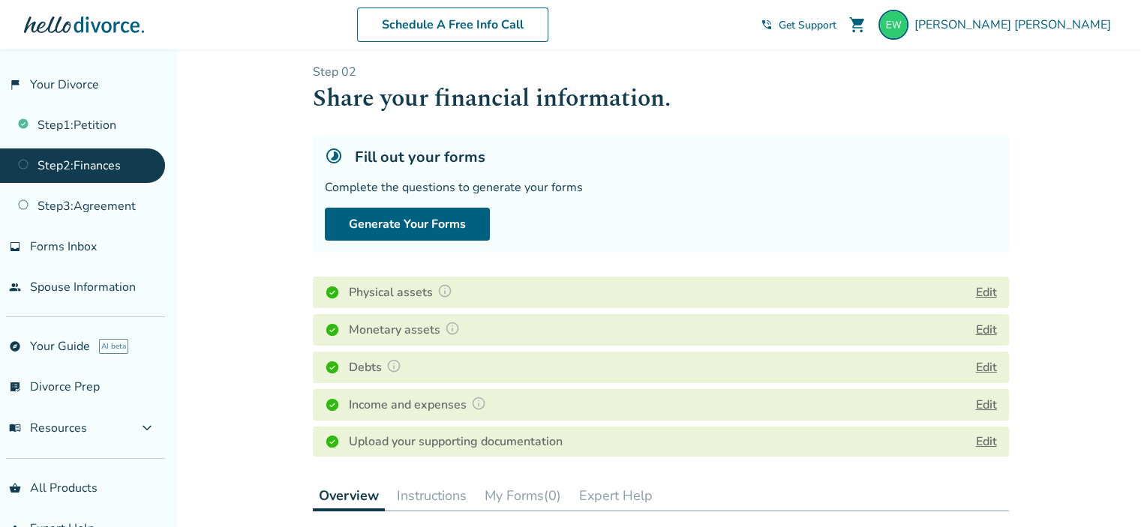
scroll to position [0, 0]
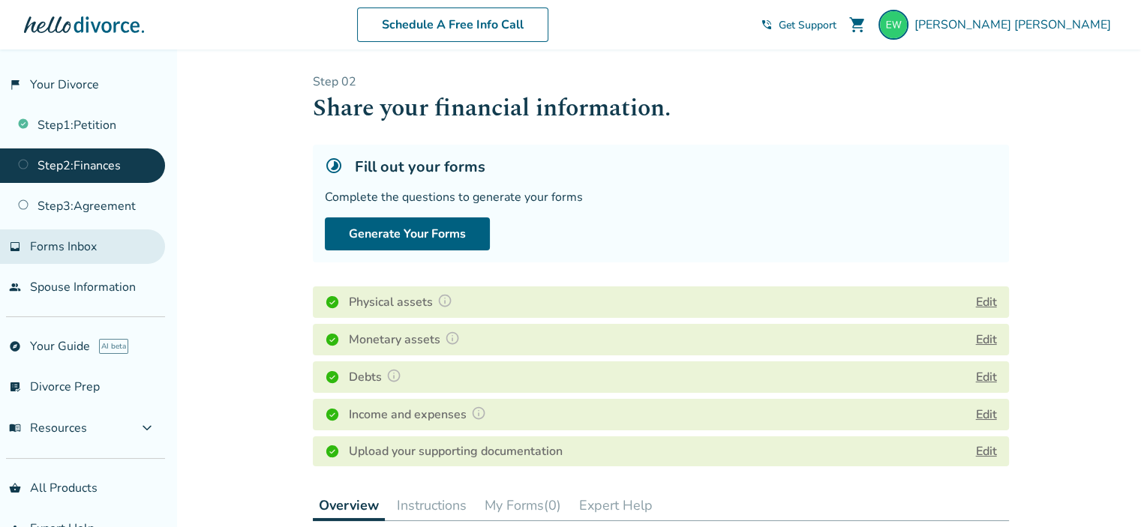
click at [81, 244] on span "Forms Inbox" at bounding box center [63, 246] width 67 height 16
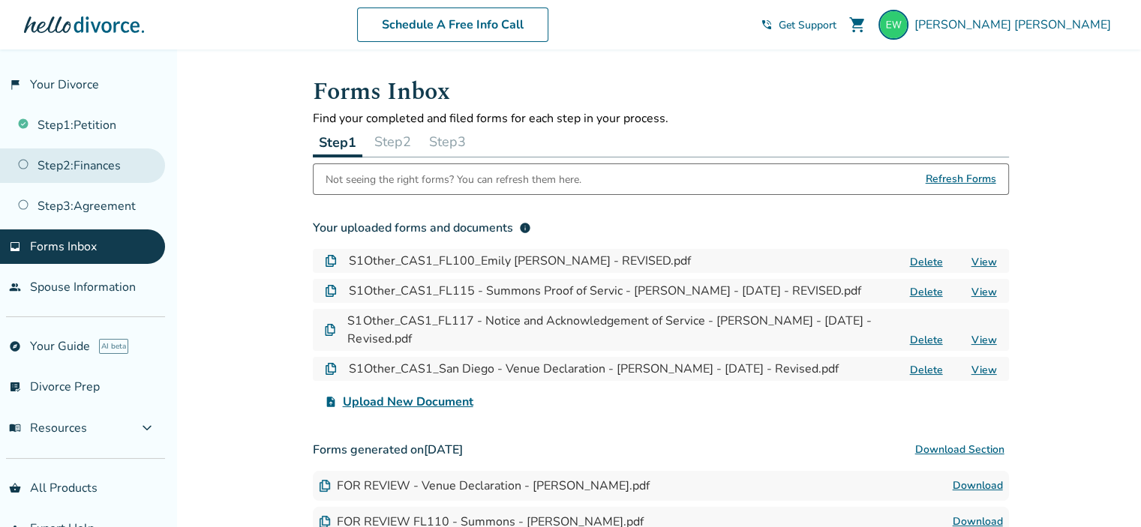
click at [82, 166] on link "Step 2 : Finances" at bounding box center [82, 165] width 165 height 34
